Goal: Task Accomplishment & Management: Manage account settings

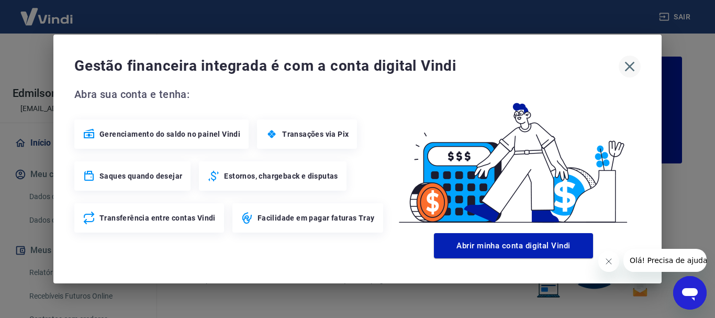
click at [633, 68] on icon "button" at bounding box center [629, 66] width 17 height 17
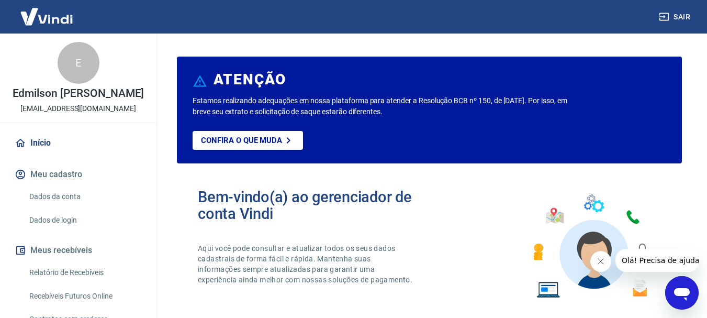
click at [50, 283] on link "Relatório de Recebíveis" at bounding box center [84, 272] width 119 height 21
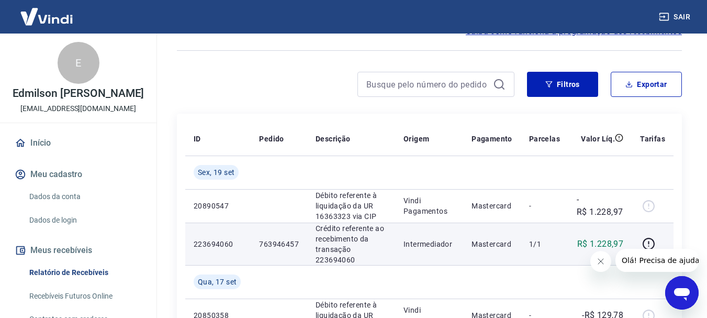
scroll to position [157, 0]
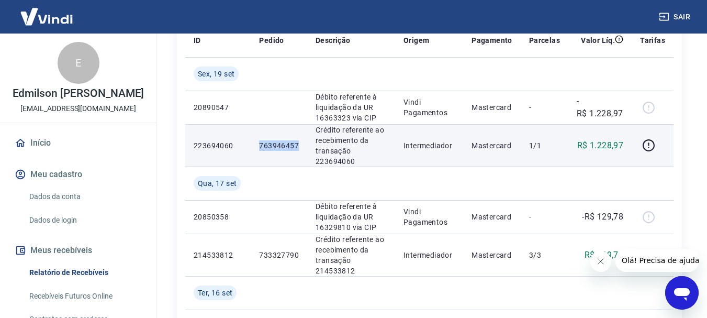
drag, startPoint x: 255, startPoint y: 146, endPoint x: 303, endPoint y: 148, distance: 47.6
click at [303, 148] on td "763946457" at bounding box center [279, 145] width 57 height 42
copy p "763946457"
click at [652, 145] on icon "button" at bounding box center [648, 145] width 13 height 13
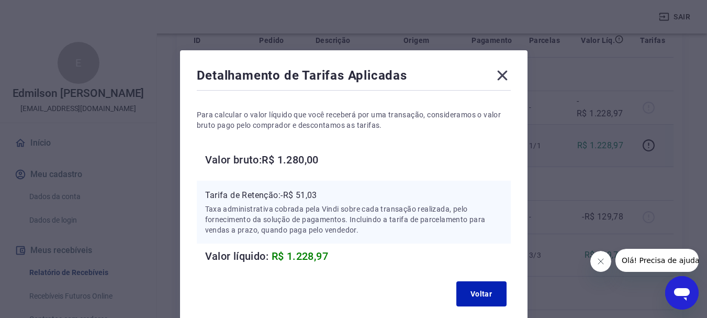
click at [500, 73] on icon at bounding box center [502, 76] width 10 height 10
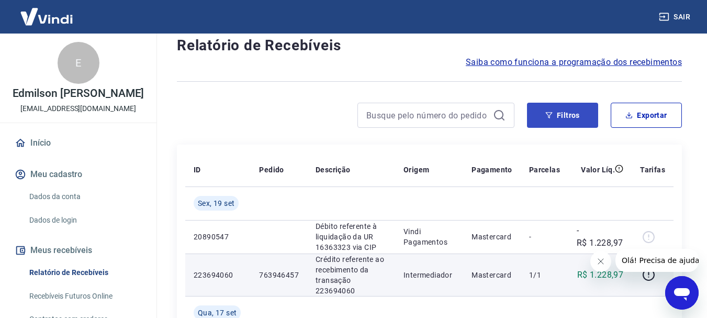
scroll to position [105, 0]
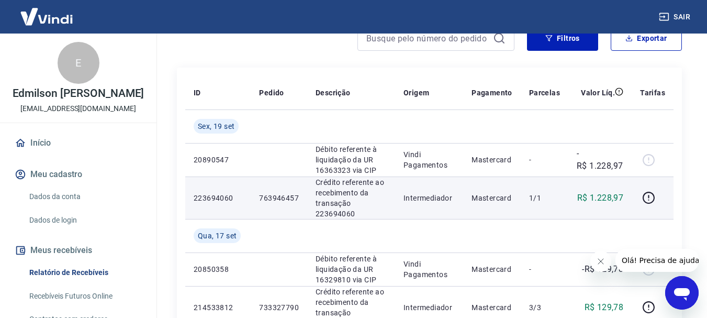
click at [670, 21] on button "Sair" at bounding box center [676, 16] width 38 height 19
